Goal: Task Accomplishment & Management: Manage account settings

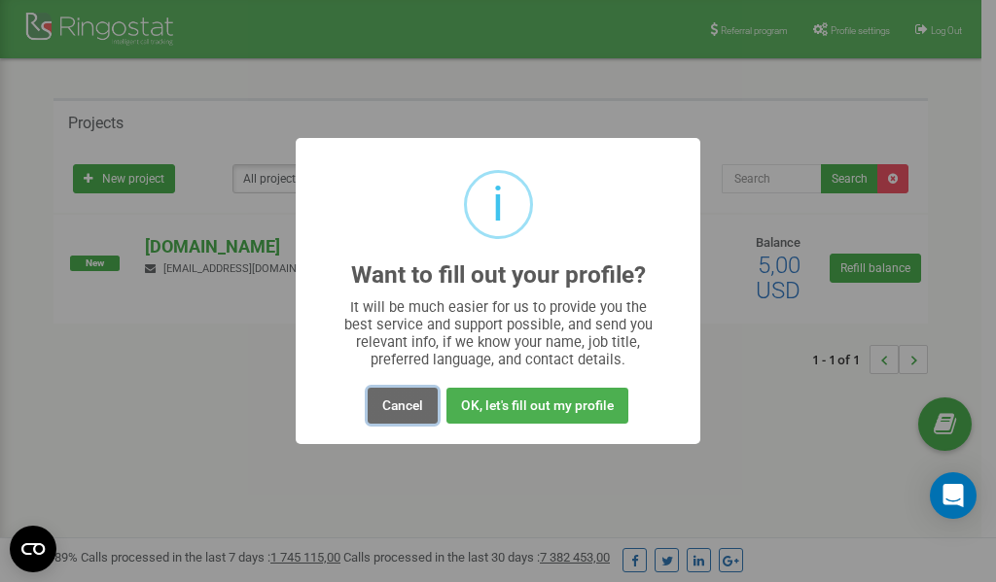
click at [400, 405] on button "Cancel" at bounding box center [403, 406] width 70 height 36
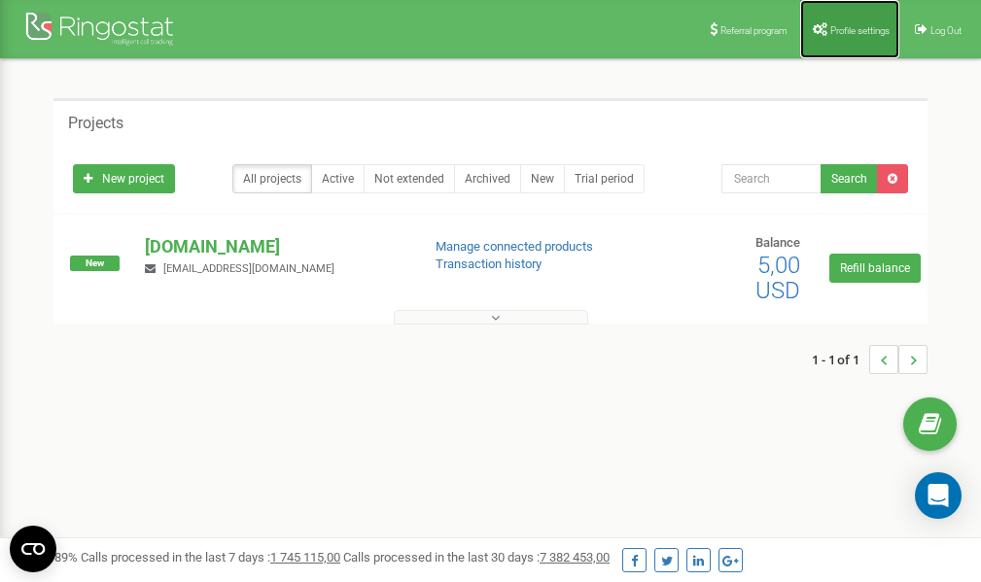
click at [842, 32] on span "Profile settings" at bounding box center [859, 30] width 59 height 11
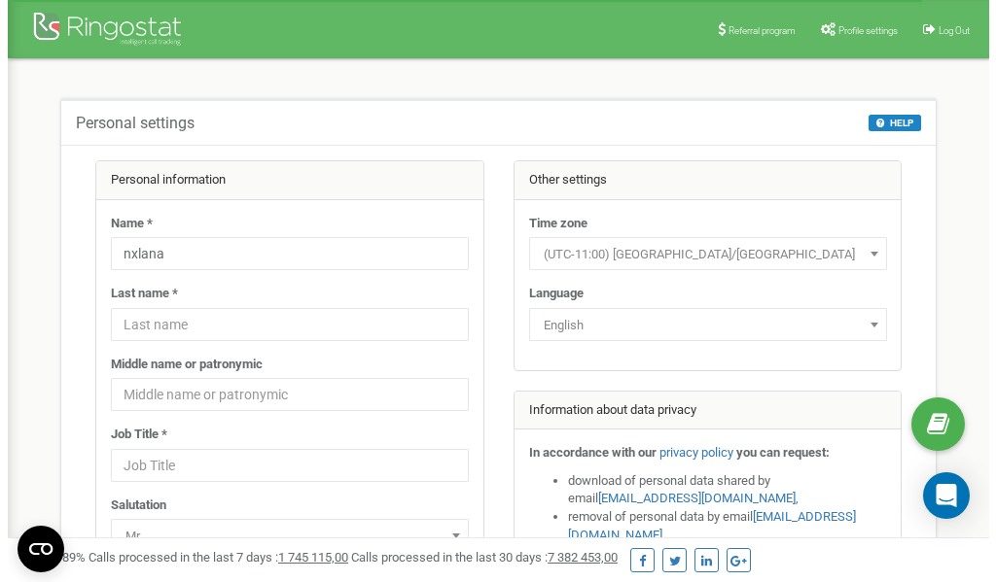
scroll to position [97, 0]
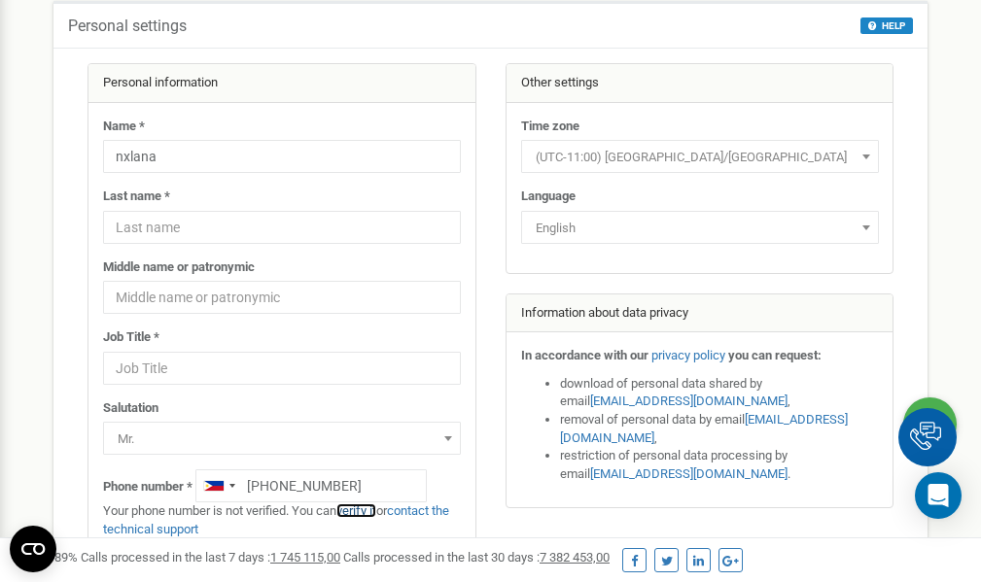
click at [370, 509] on link "verify it" at bounding box center [356, 511] width 40 height 15
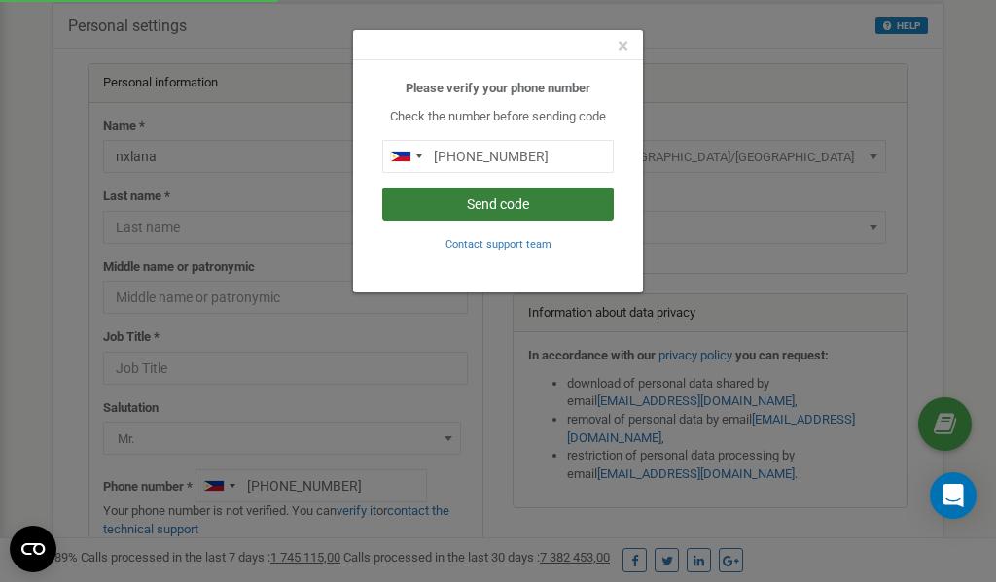
click at [481, 204] on button "Send code" at bounding box center [497, 204] width 231 height 33
